Goal: Task Accomplishment & Management: Complete application form

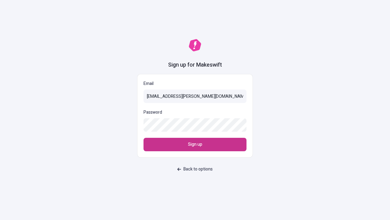
click at [195, 144] on span "Sign up" at bounding box center [195, 144] width 14 height 7
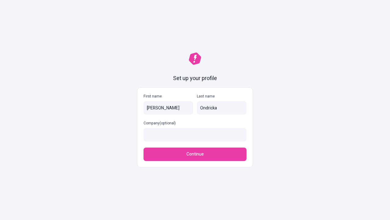
type input "Ondricka"
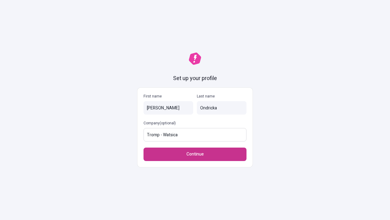
type input "Tromp - Watsica"
click at [195, 154] on span "Continue" at bounding box center [195, 154] width 17 height 7
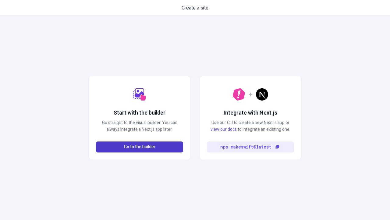
click at [140, 147] on span "Go to the builder" at bounding box center [139, 146] width 31 height 7
